Goal: Transaction & Acquisition: Download file/media

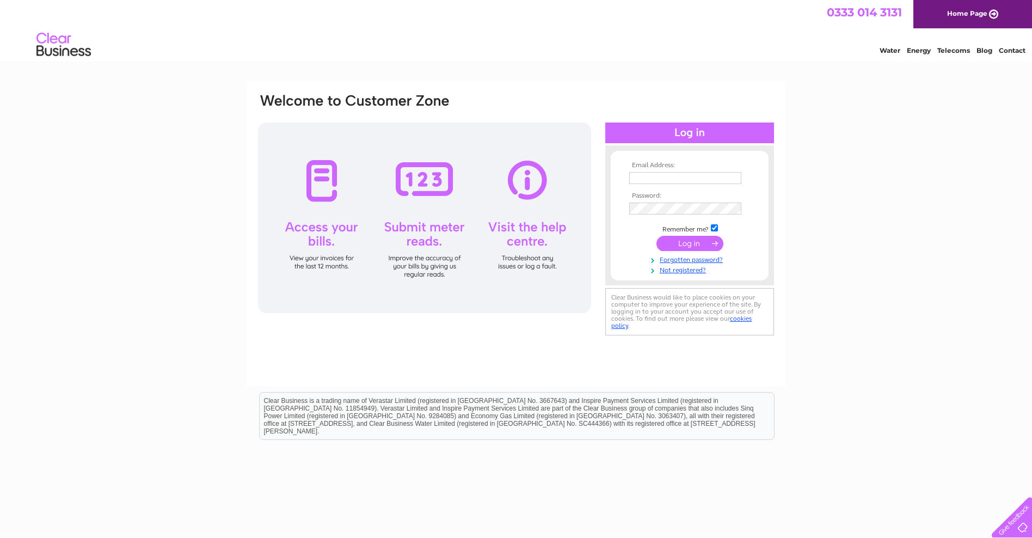
click at [632, 179] on input "text" at bounding box center [685, 178] width 112 height 12
type input "accounts@abrahamhousepreston.co.uk"
click at [689, 245] on input "submit" at bounding box center [689, 243] width 67 height 15
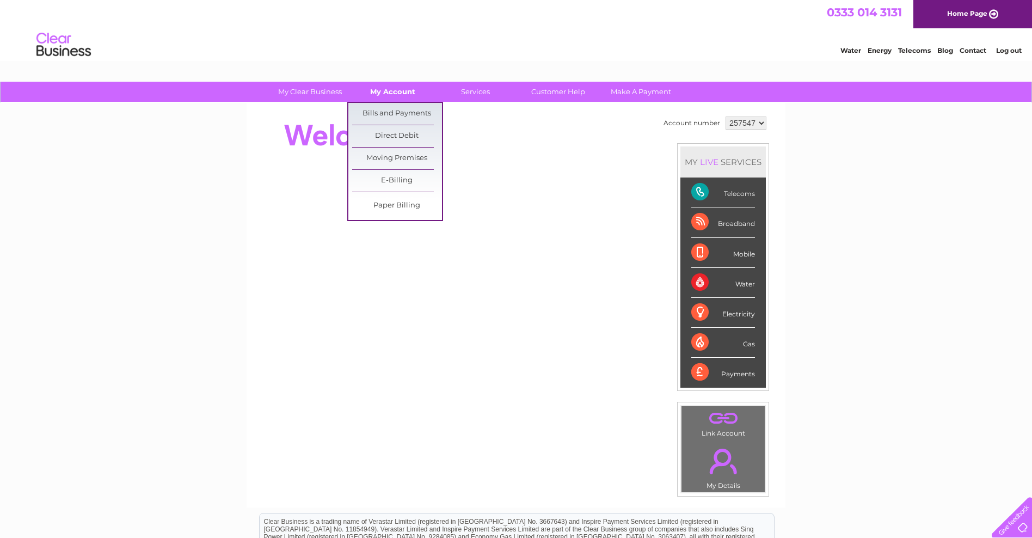
click at [397, 93] on link "My Account" at bounding box center [393, 92] width 90 height 20
click at [397, 116] on link "Bills and Payments" at bounding box center [397, 114] width 90 height 22
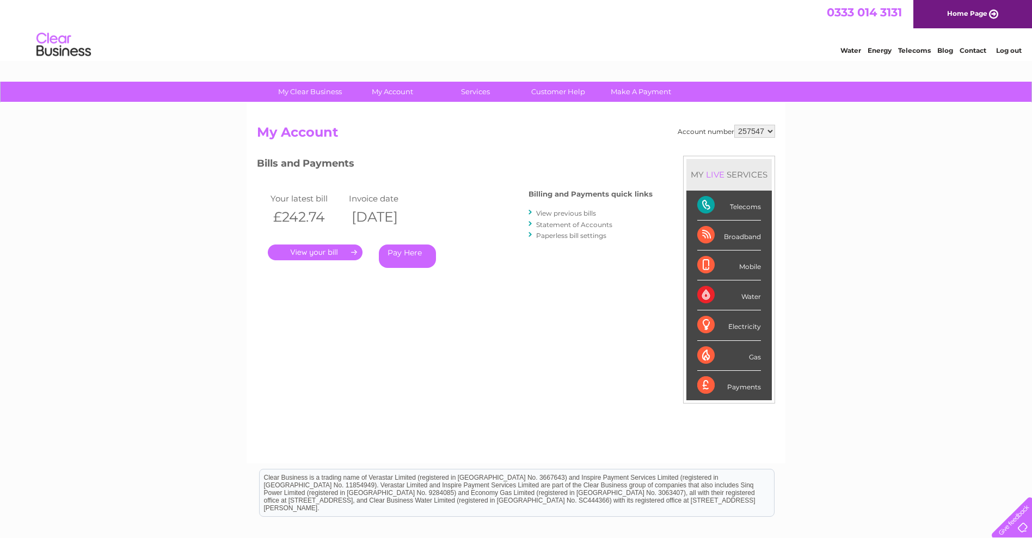
click at [563, 212] on link "View previous bills" at bounding box center [566, 213] width 60 height 8
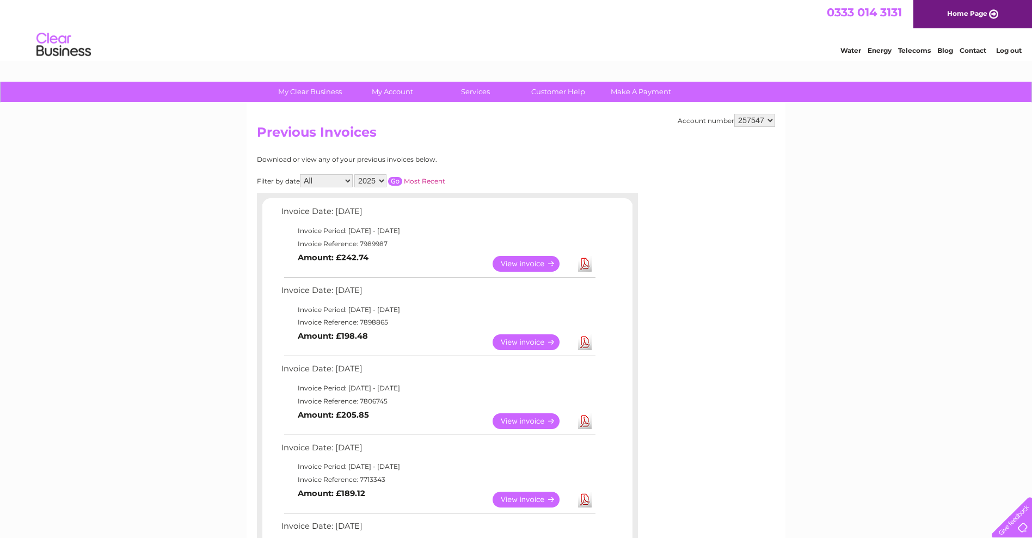
click at [582, 263] on link "Download" at bounding box center [585, 264] width 14 height 16
click at [580, 340] on link "Download" at bounding box center [585, 342] width 14 height 16
